Goal: Task Accomplishment & Management: Use online tool/utility

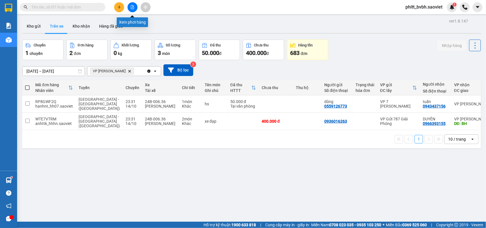
click at [133, 8] on icon "file-add" at bounding box center [132, 7] width 4 height 4
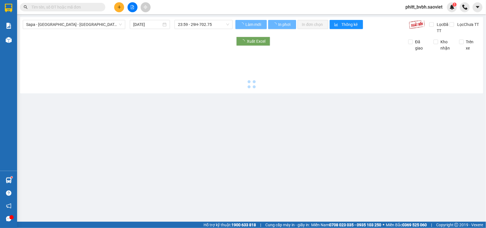
type input "[DATE]"
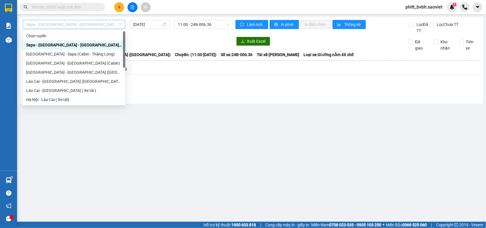
click at [73, 23] on span "Sapa - [GEOGRAPHIC_DATA] - [GEOGRAPHIC_DATA] ([GEOGRAPHIC_DATA])" at bounding box center [74, 24] width 96 height 9
click at [70, 50] on div "[GEOGRAPHIC_DATA] - Sapa (Cabin - Thăng Long)" at bounding box center [74, 54] width 103 height 9
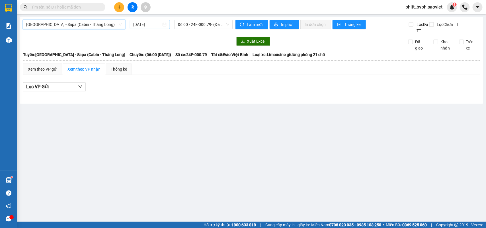
click at [153, 20] on div "[DATE]" at bounding box center [150, 24] width 40 height 9
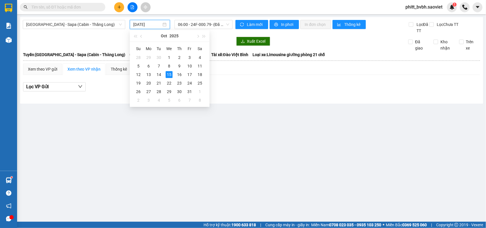
click at [153, 26] on input "[DATE]" at bounding box center [147, 24] width 28 height 6
click at [159, 73] on div "14" at bounding box center [158, 74] width 7 height 7
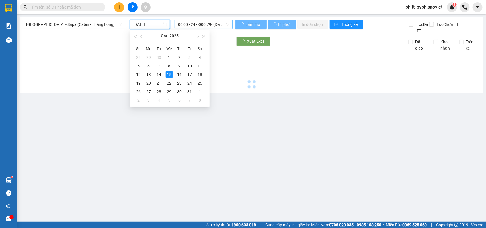
type input "[DATE]"
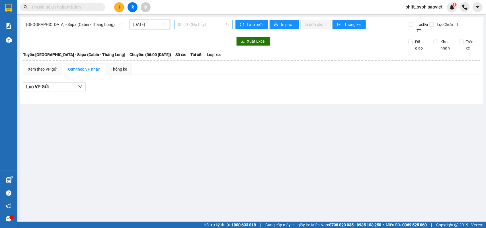
click at [197, 24] on span "06:00 - (Đã hủy)" at bounding box center [203, 24] width 51 height 9
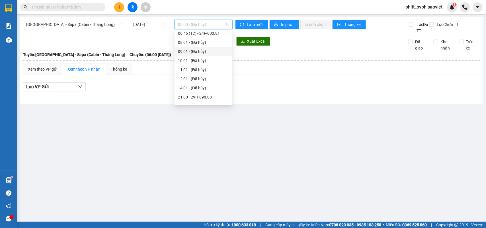
scroll to position [64, 0]
click at [216, 80] on div "23:30 - 24F-000.67" at bounding box center [203, 82] width 51 height 6
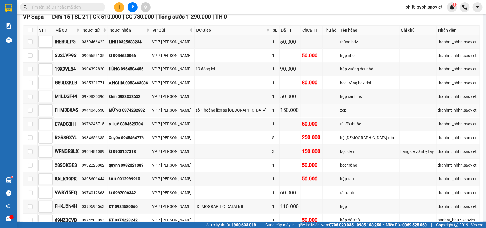
scroll to position [597, 0]
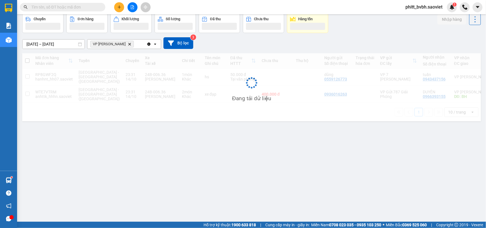
scroll to position [26, 0]
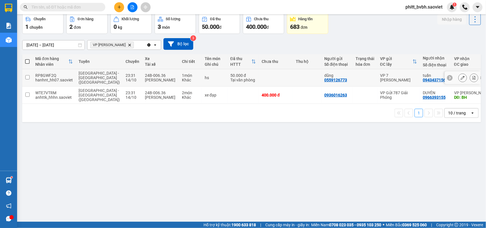
click at [123, 78] on td "23:31 [DATE]" at bounding box center [132, 77] width 19 height 17
checkbox input "true"
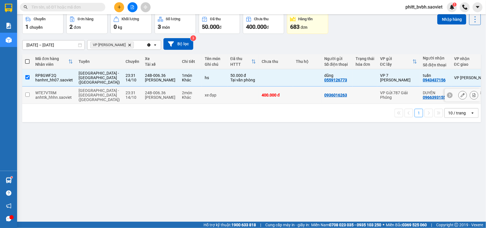
click at [149, 96] on div "[PERSON_NAME]" at bounding box center [160, 97] width 31 height 5
checkbox input "true"
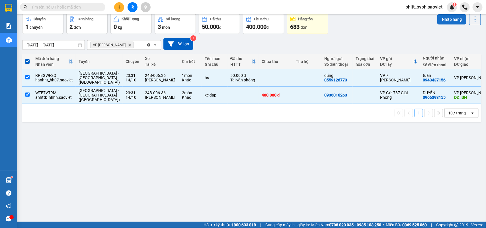
click at [442, 19] on button "Nhập hàng" at bounding box center [451, 19] width 29 height 10
checkbox input "false"
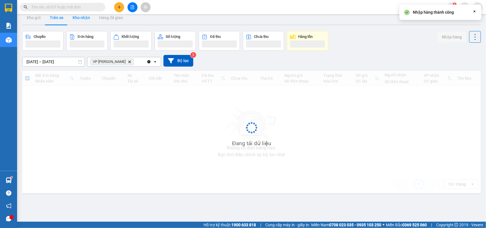
scroll to position [0, 0]
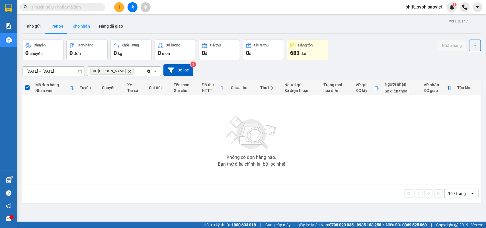
click at [83, 26] on button "Kho nhận" at bounding box center [81, 26] width 26 height 14
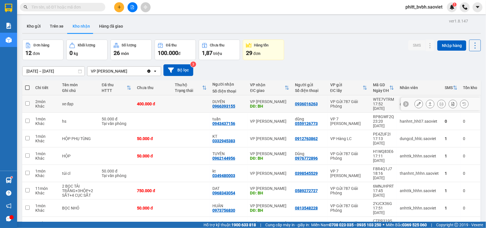
drag, startPoint x: 122, startPoint y: 101, endPoint x: 130, endPoint y: 116, distance: 17.3
click at [123, 101] on td at bounding box center [116, 103] width 35 height 17
checkbox input "true"
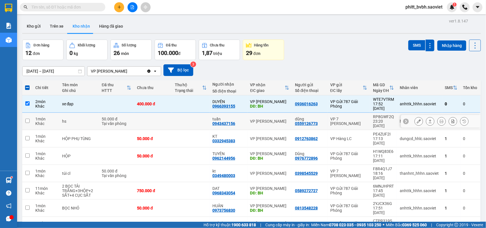
click at [131, 118] on td "50.000 đ Tại văn phòng" at bounding box center [116, 121] width 35 height 17
checkbox input "true"
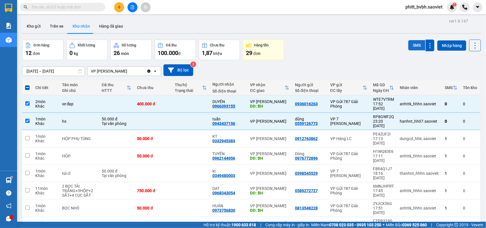
click at [411, 46] on button "SMS" at bounding box center [416, 45] width 17 height 10
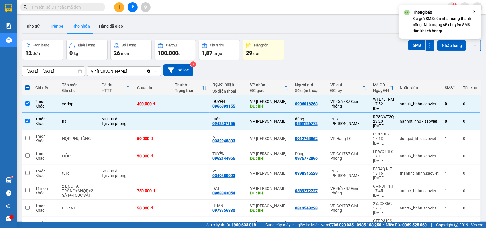
click at [59, 24] on button "Trên xe" at bounding box center [56, 26] width 23 height 14
